Goal: Task Accomplishment & Management: Manage account settings

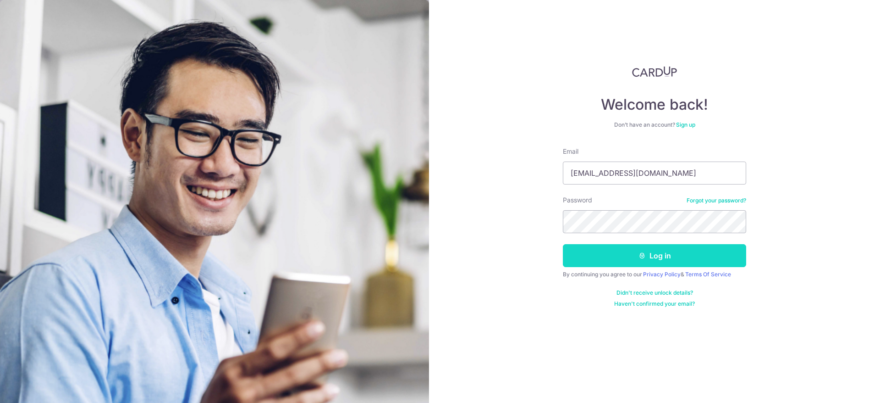
click at [688, 256] on button "Log in" at bounding box center [654, 255] width 183 height 23
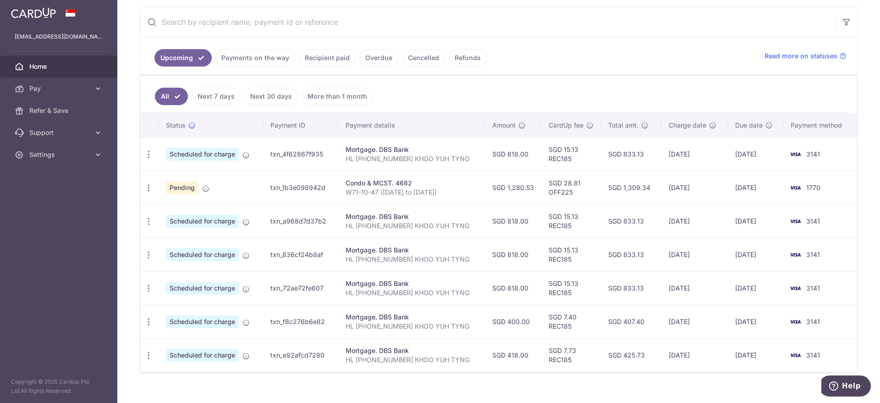
scroll to position [184, 0]
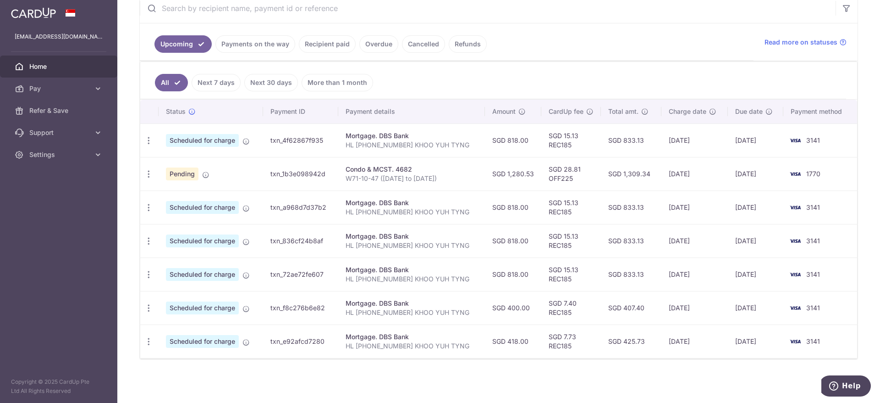
click at [247, 45] on link "Payments on the way" at bounding box center [256, 43] width 80 height 17
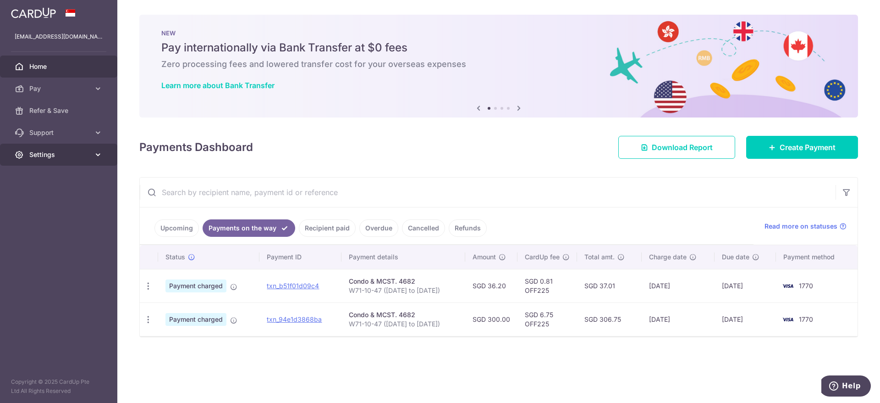
click at [90, 156] on link "Settings" at bounding box center [58, 155] width 117 height 22
click at [48, 194] on span "Logout" at bounding box center [59, 198] width 61 height 9
